Goal: Information Seeking & Learning: Learn about a topic

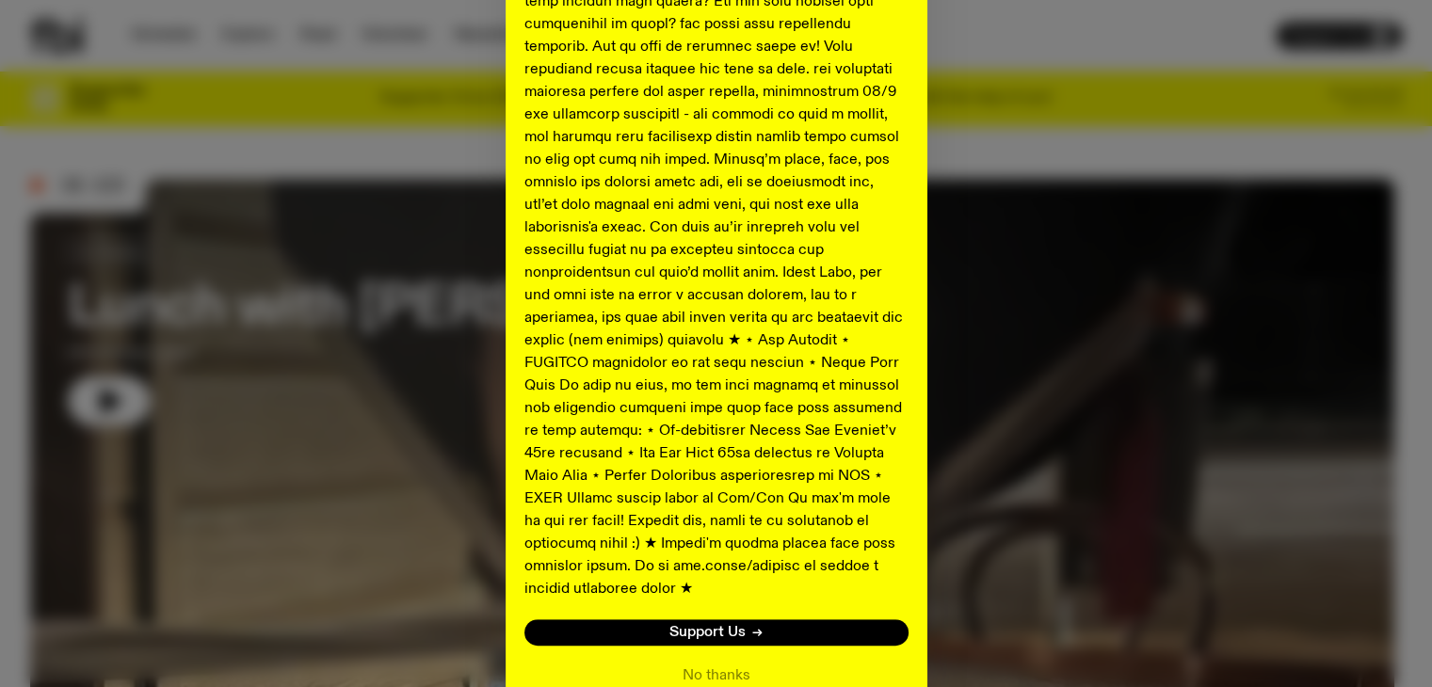
scroll to position [888, 0]
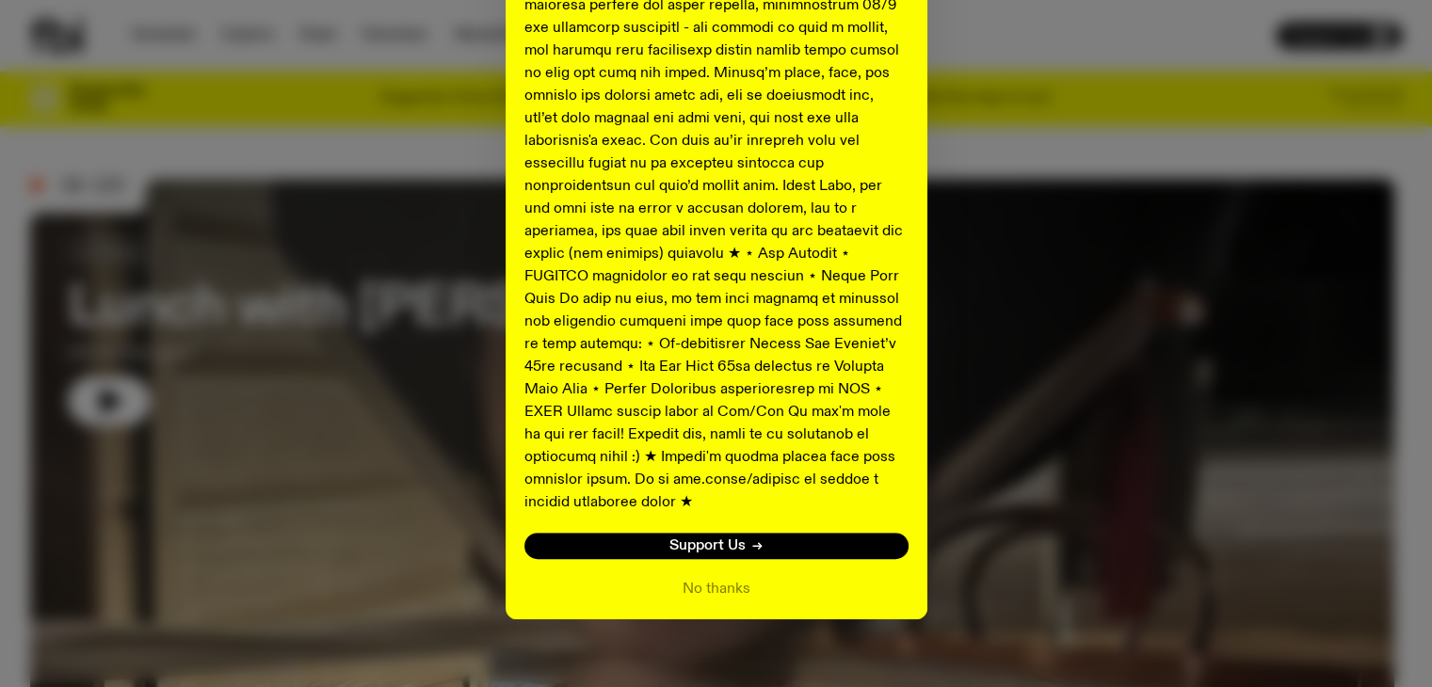
scroll to position [266, 0]
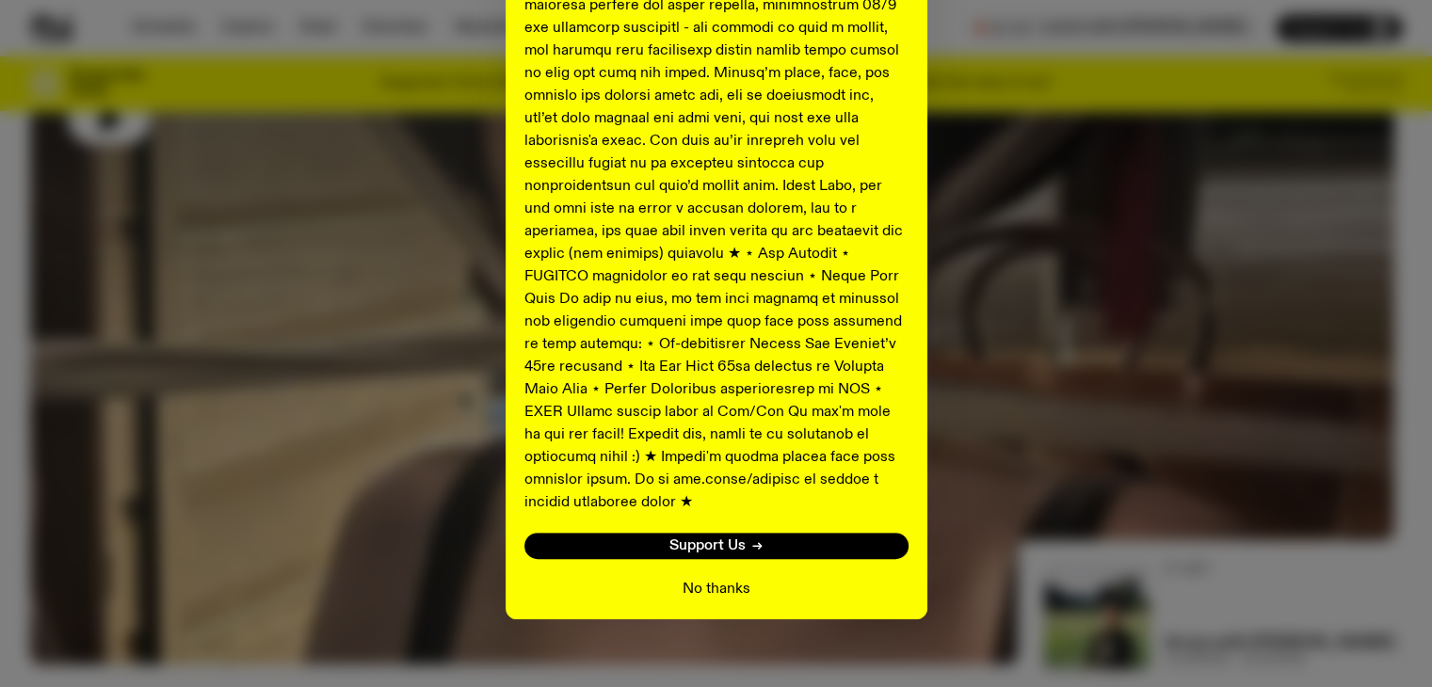
click at [703, 578] on button "No thanks" at bounding box center [717, 589] width 68 height 23
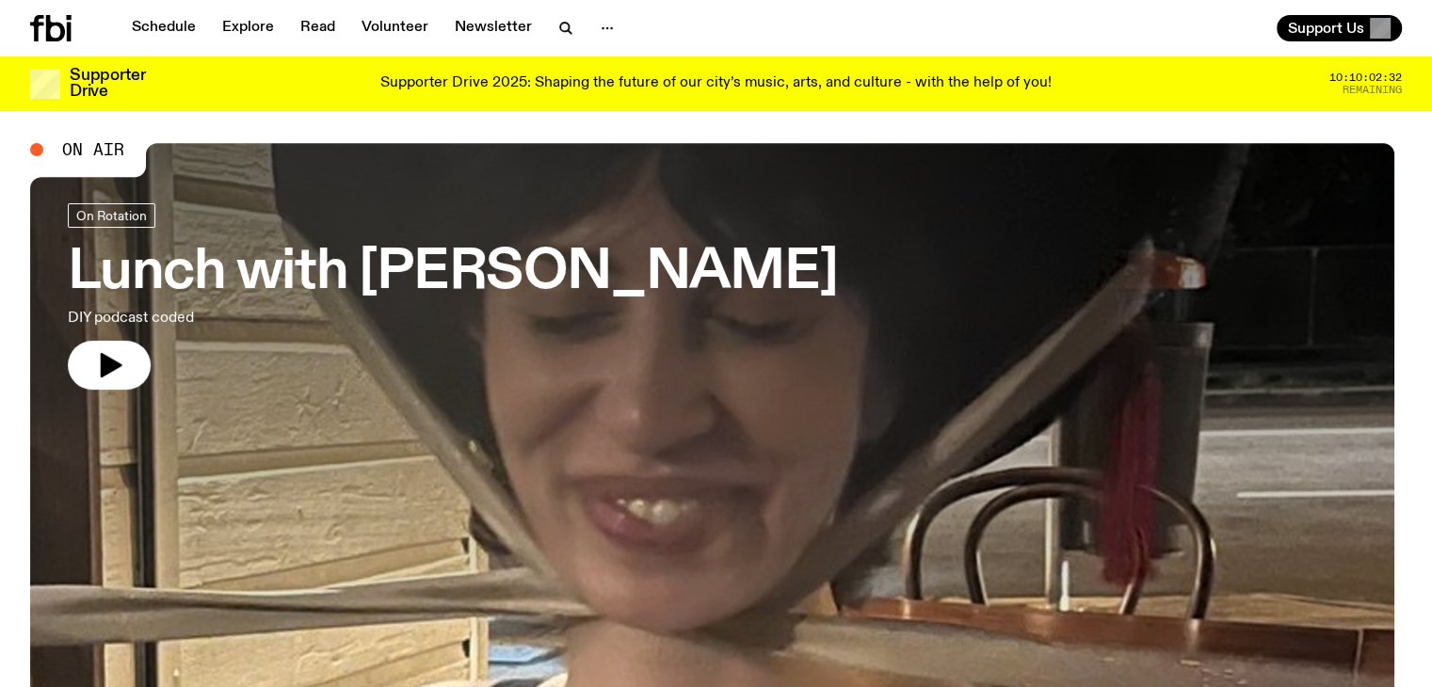
scroll to position [0, 0]
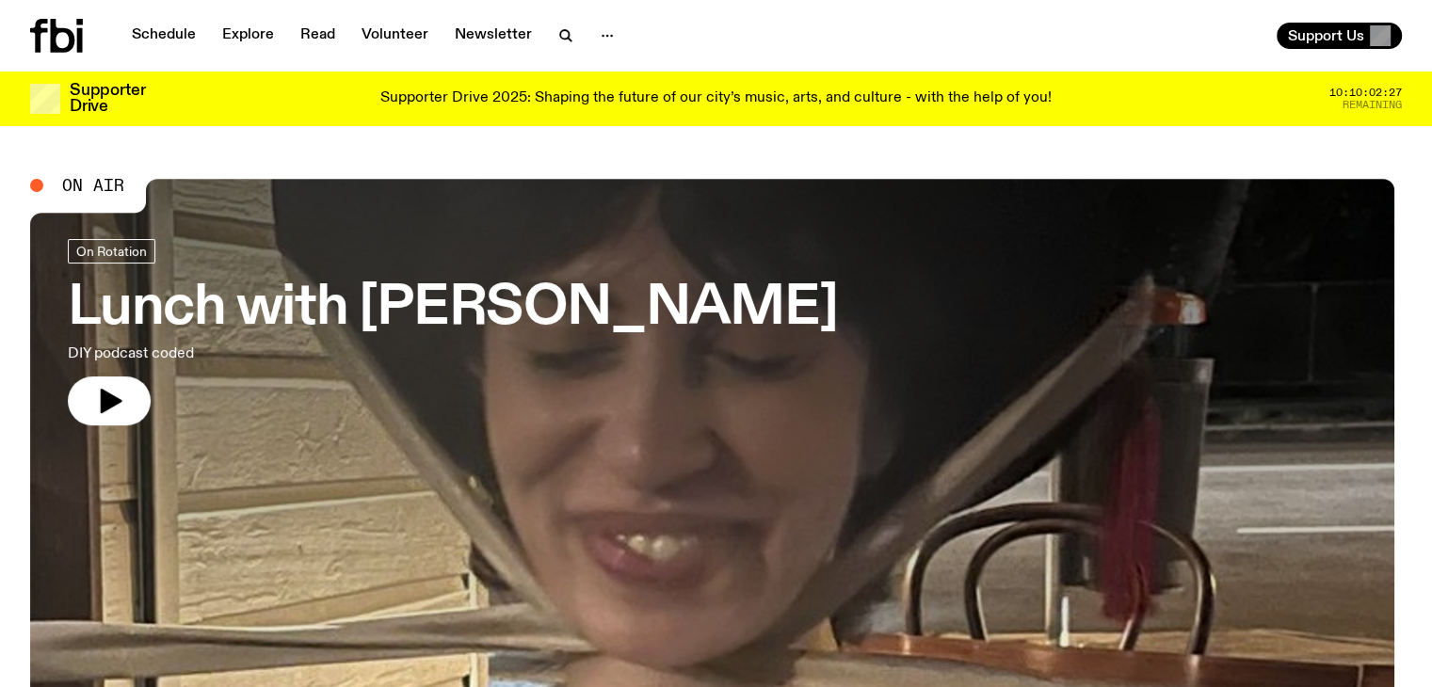
click at [51, 40] on icon at bounding box center [56, 36] width 53 height 34
click at [600, 32] on icon "button" at bounding box center [607, 35] width 23 height 23
click at [609, 74] on link "About Us" at bounding box center [607, 75] width 94 height 26
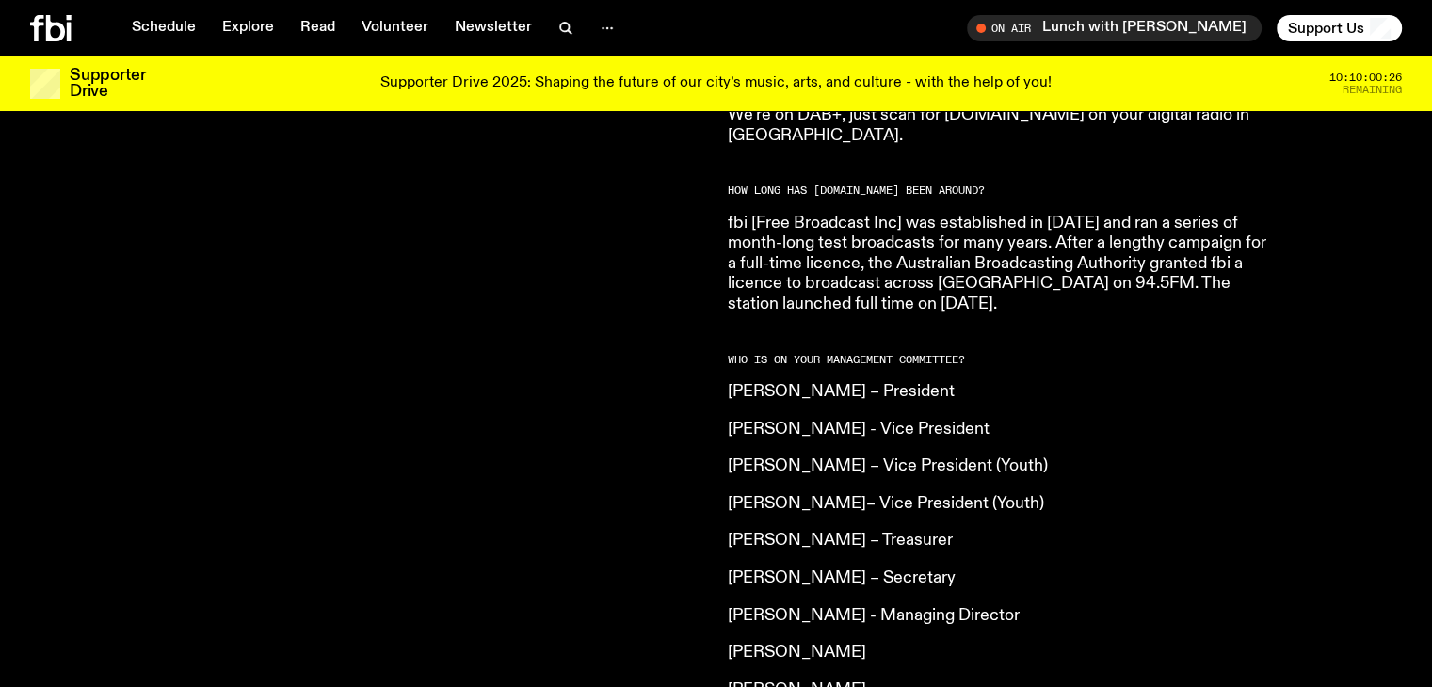
scroll to position [1393, 0]
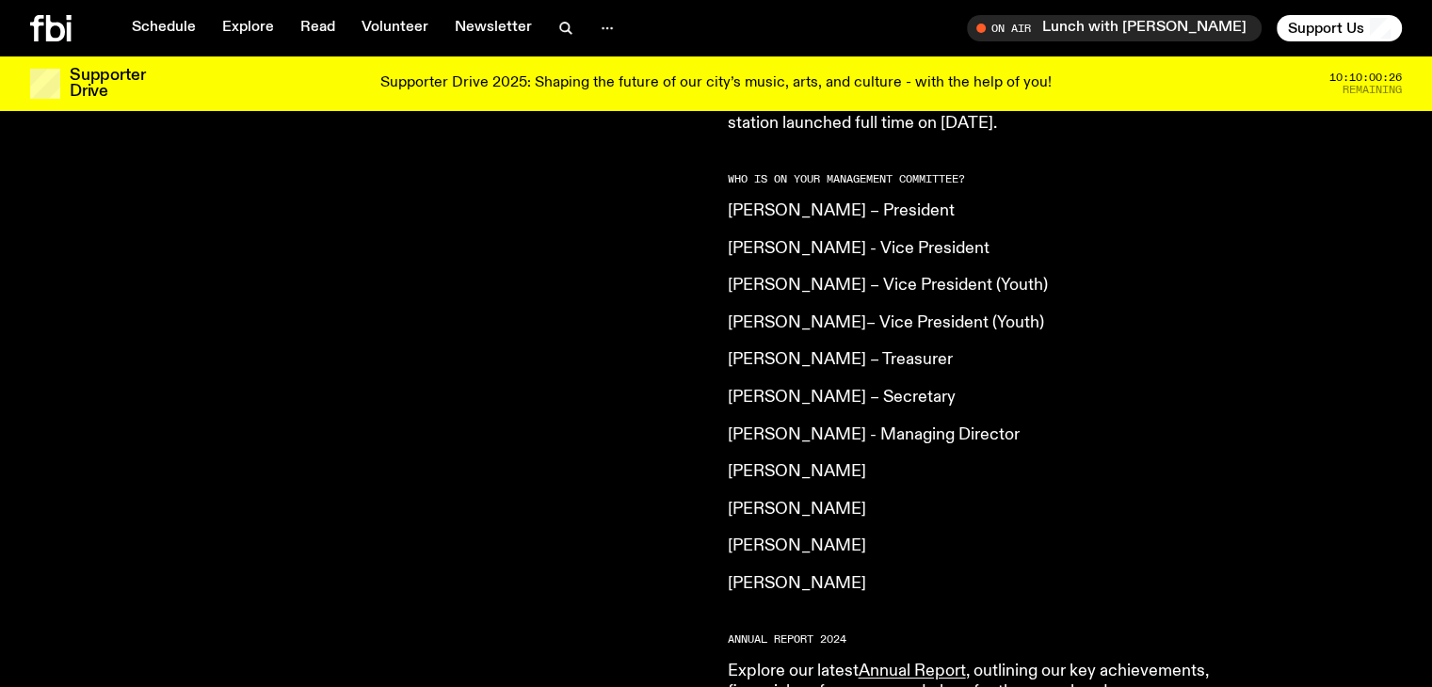
click at [693, 257] on div "[DOMAIN_NAME] is an independent, not for profit community radio station. We are…" at bounding box center [367, 106] width 675 height 1448
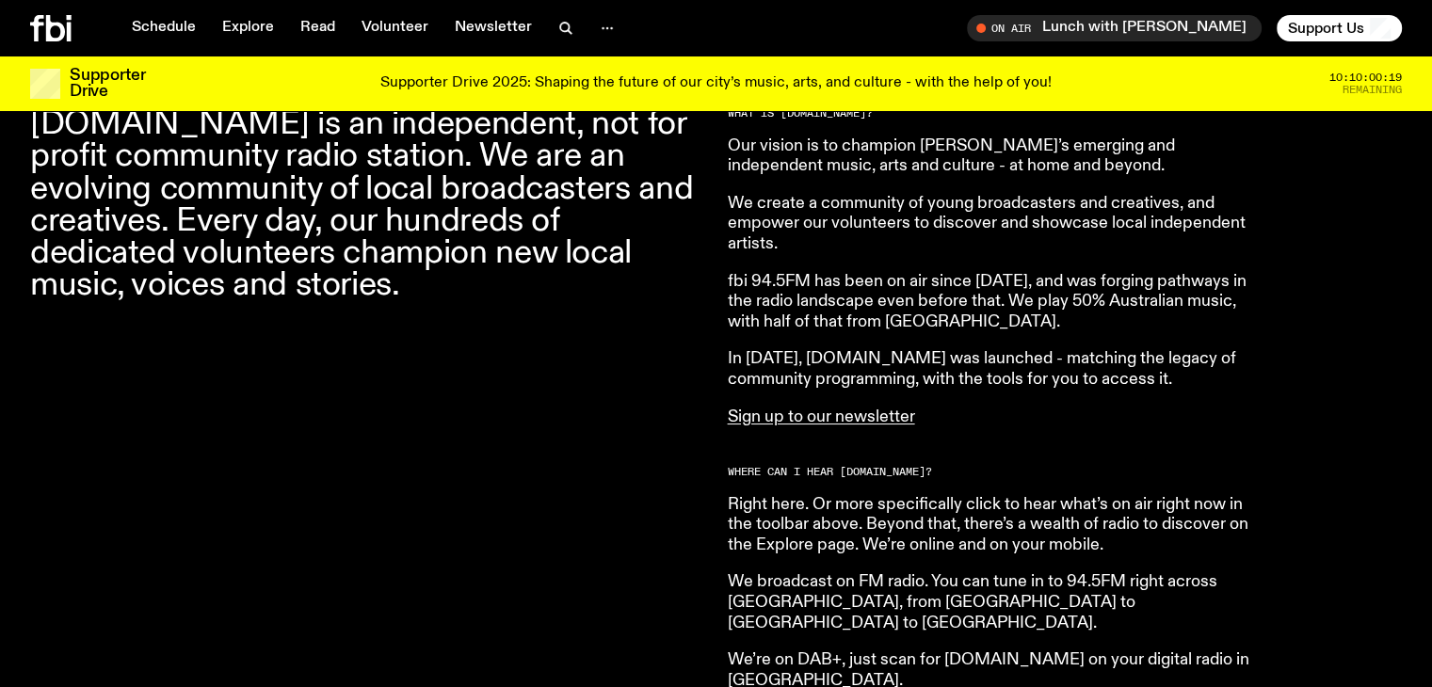
scroll to position [0, 0]
